Goal: Complete application form

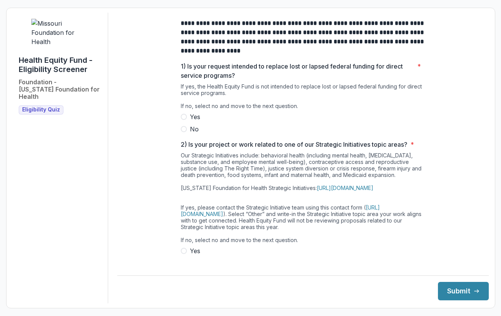
drag, startPoint x: 182, startPoint y: 136, endPoint x: 200, endPoint y: 136, distance: 17.6
click at [182, 132] on span at bounding box center [184, 129] width 6 height 6
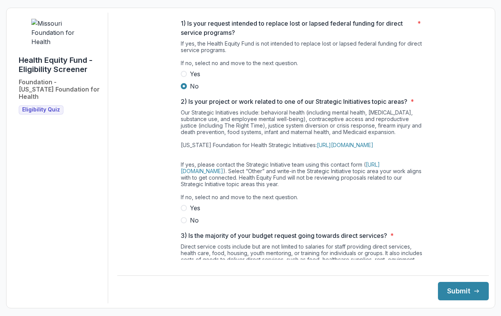
scroll to position [47, 0]
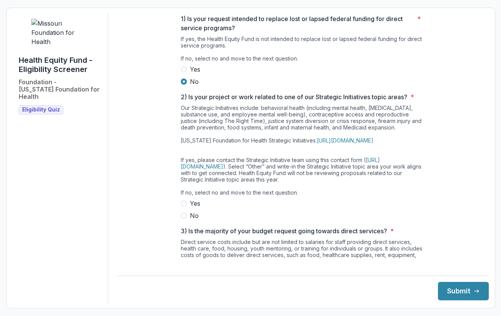
click at [183, 218] on span at bounding box center [184, 215] width 6 height 6
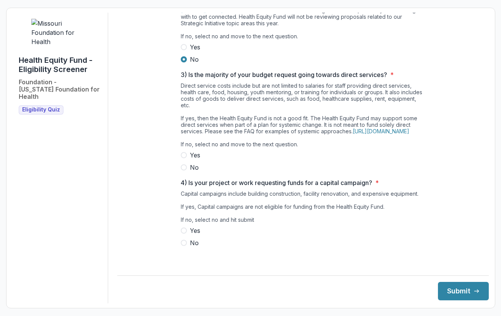
scroll to position [216, 0]
click at [183, 170] on span at bounding box center [184, 167] width 6 height 6
drag, startPoint x: 184, startPoint y: 248, endPoint x: 208, endPoint y: 255, distance: 25.6
click at [185, 246] on span at bounding box center [184, 242] width 6 height 6
click at [458, 293] on button "Submit" at bounding box center [463, 290] width 51 height 18
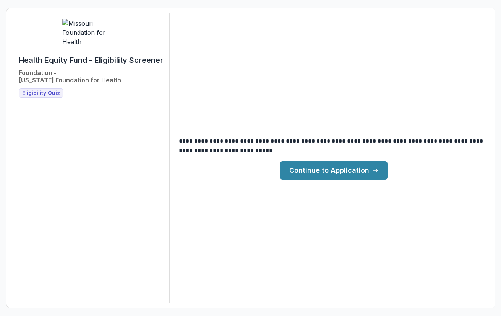
click at [343, 168] on link "Continue to Application" at bounding box center [333, 170] width 107 height 18
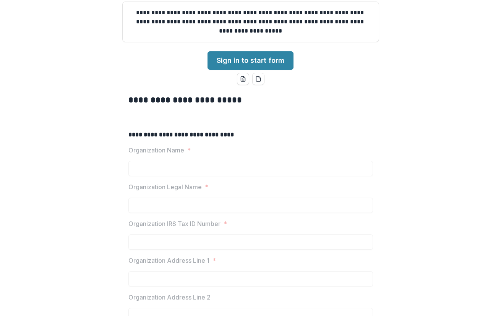
scroll to position [77, 0]
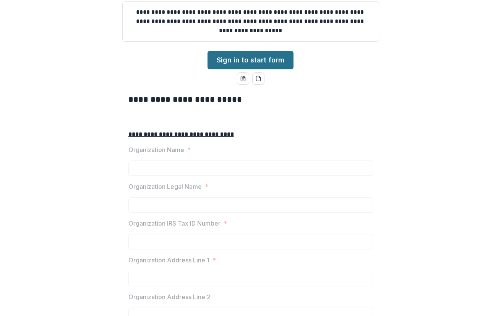
click at [248, 69] on link "Sign in to start form" at bounding box center [251, 60] width 86 height 18
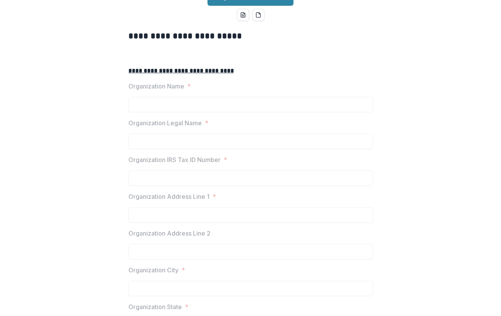
scroll to position [144, 0]
